Goal: Task Accomplishment & Management: Manage account settings

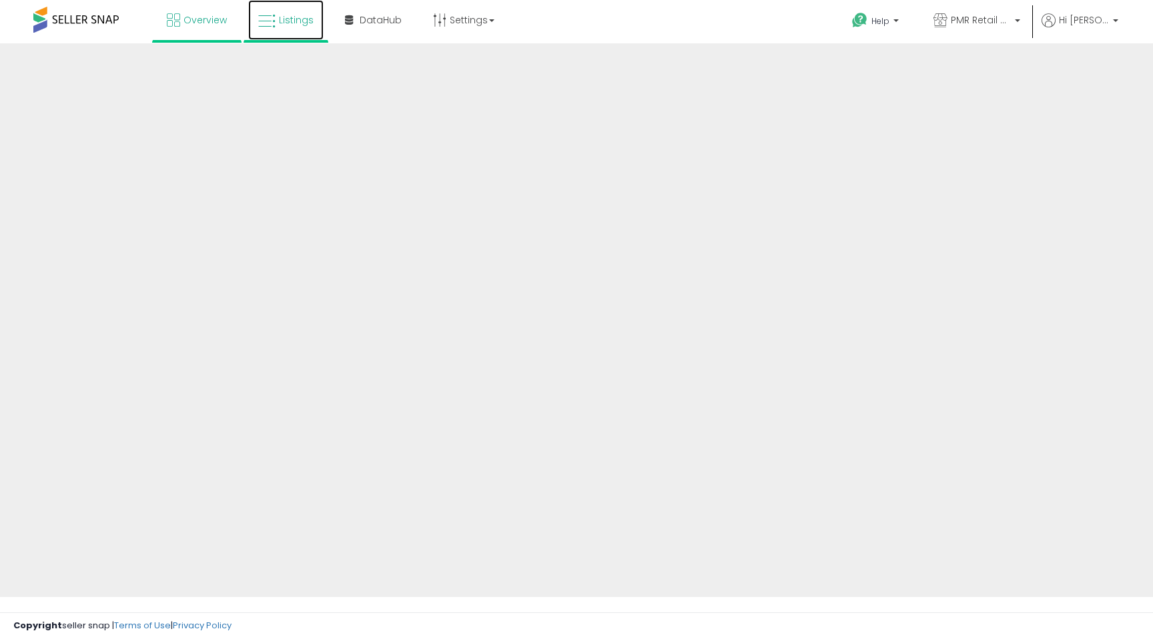
click at [280, 37] on link "Listings" at bounding box center [285, 20] width 75 height 40
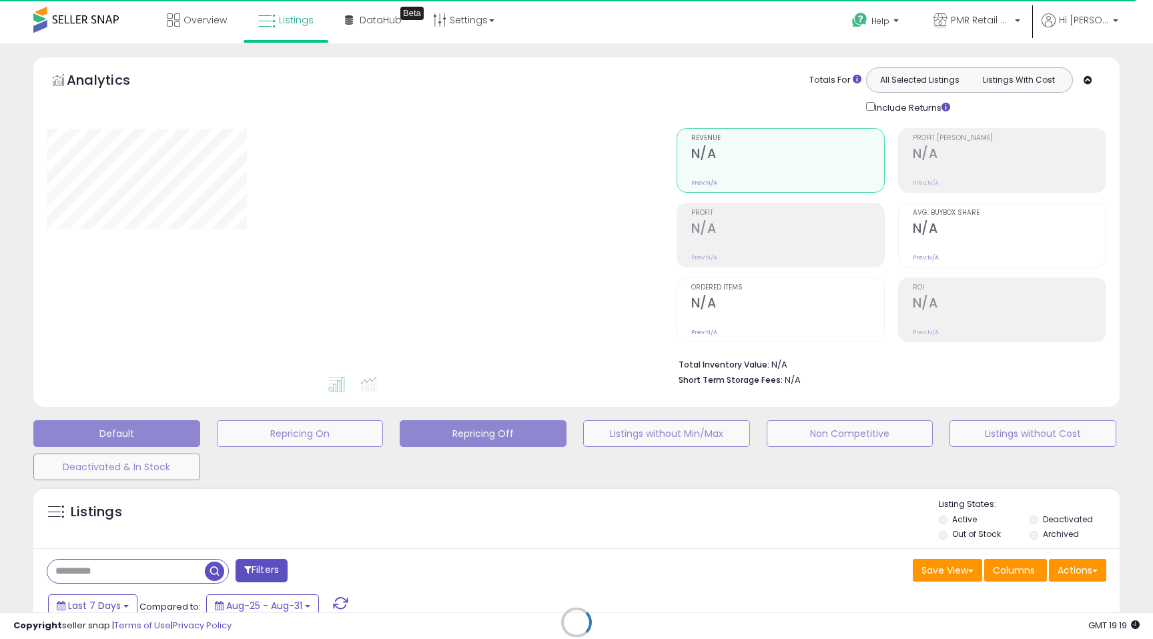
click at [484, 432] on button "Repricing Off" at bounding box center [483, 433] width 167 height 27
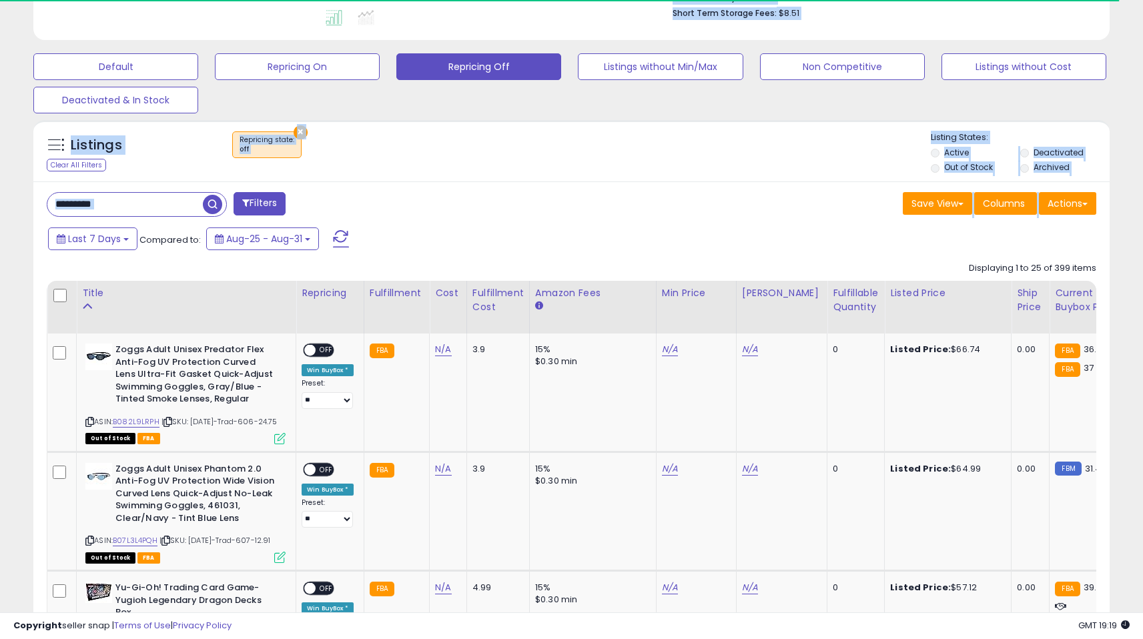
scroll to position [374, 0]
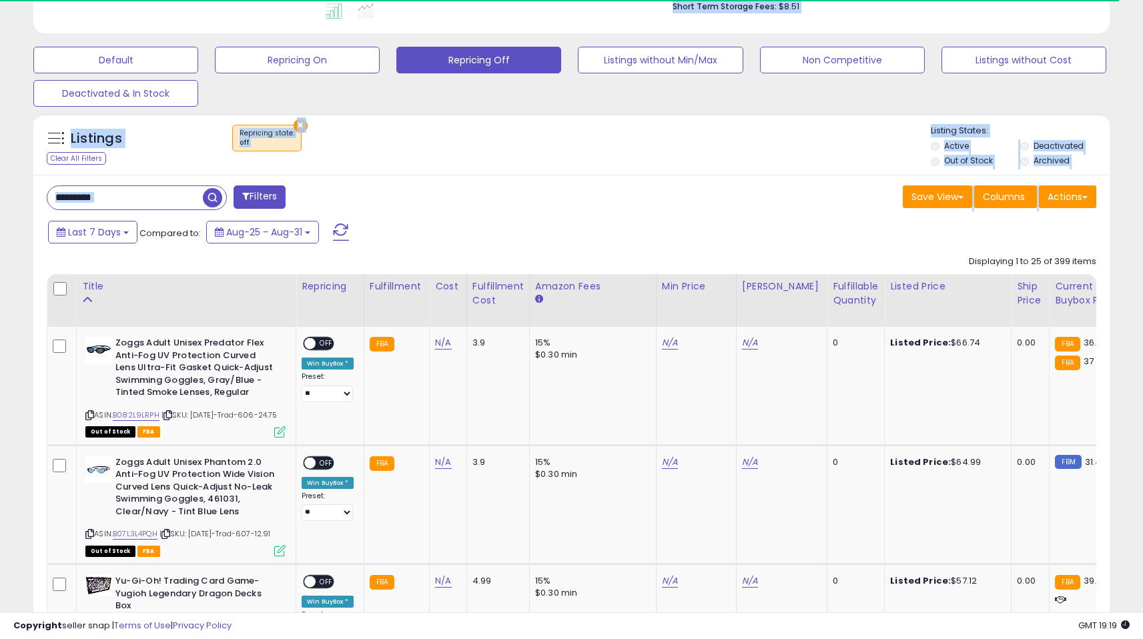
drag, startPoint x: 1150, startPoint y: 143, endPoint x: 1148, endPoint y: 238, distance: 94.1
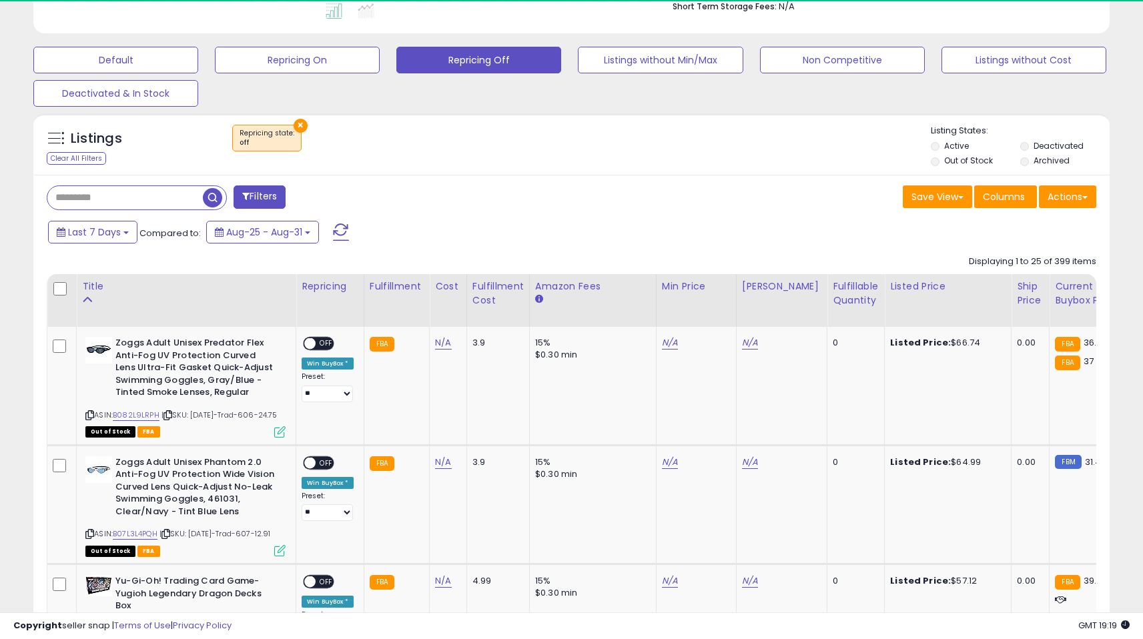
click at [833, 288] on div "Fulfillable Quantity" at bounding box center [856, 294] width 46 height 28
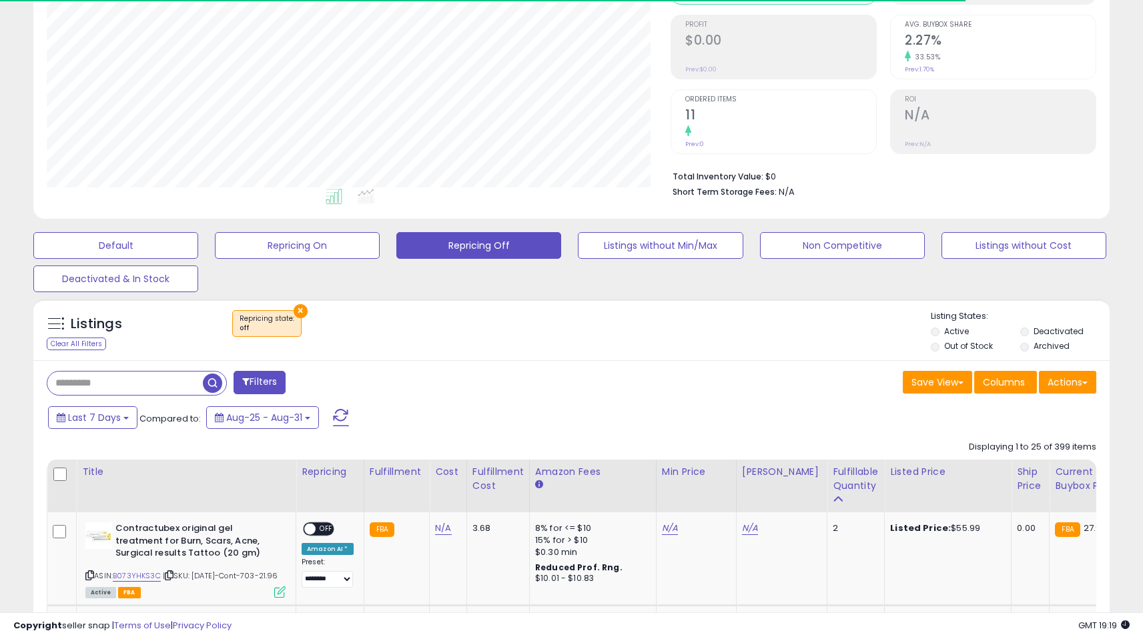
scroll to position [374, 0]
